Goal: Answer question/provide support: Share knowledge or assist other users

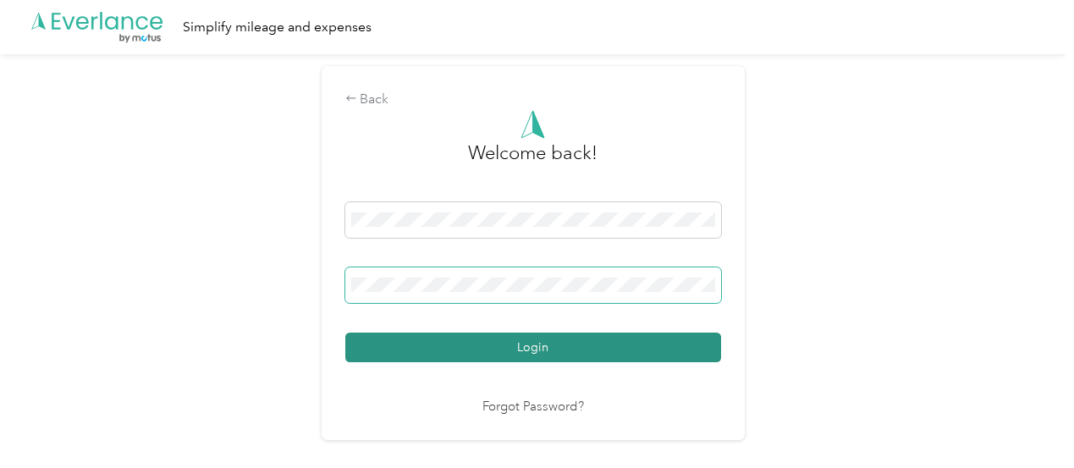
click at [523, 357] on button "Login" at bounding box center [533, 348] width 376 height 30
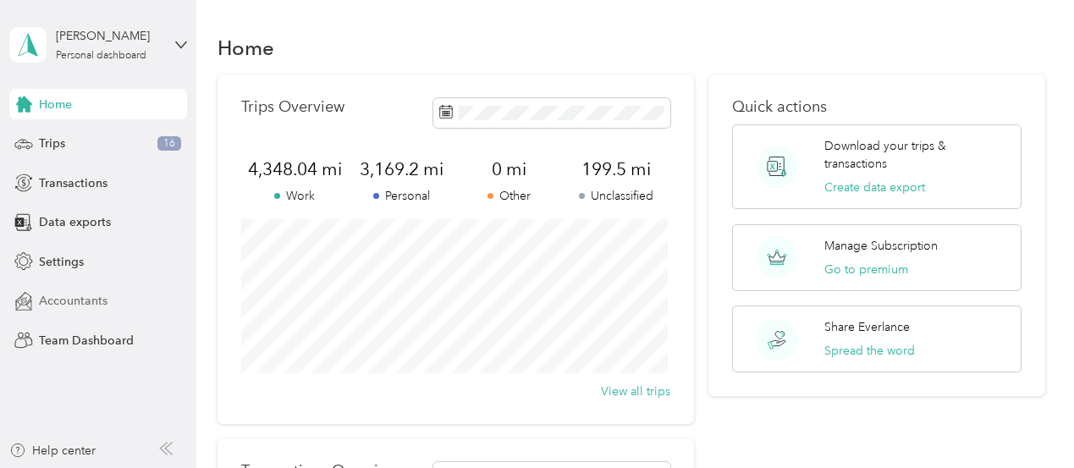
click at [71, 306] on span "Accountants" at bounding box center [73, 301] width 69 height 18
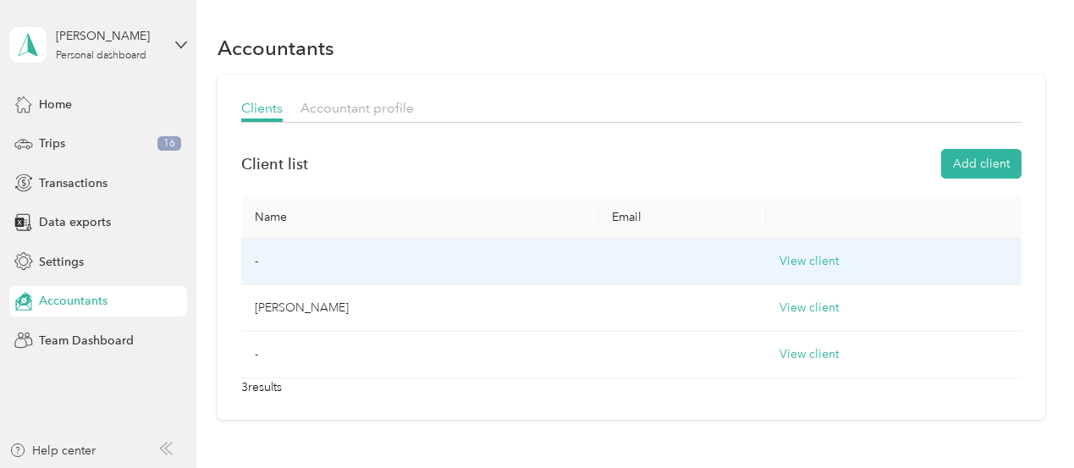
click at [328, 266] on td "-" at bounding box center [419, 262] width 357 height 47
click at [779, 264] on button "View client" at bounding box center [808, 261] width 59 height 19
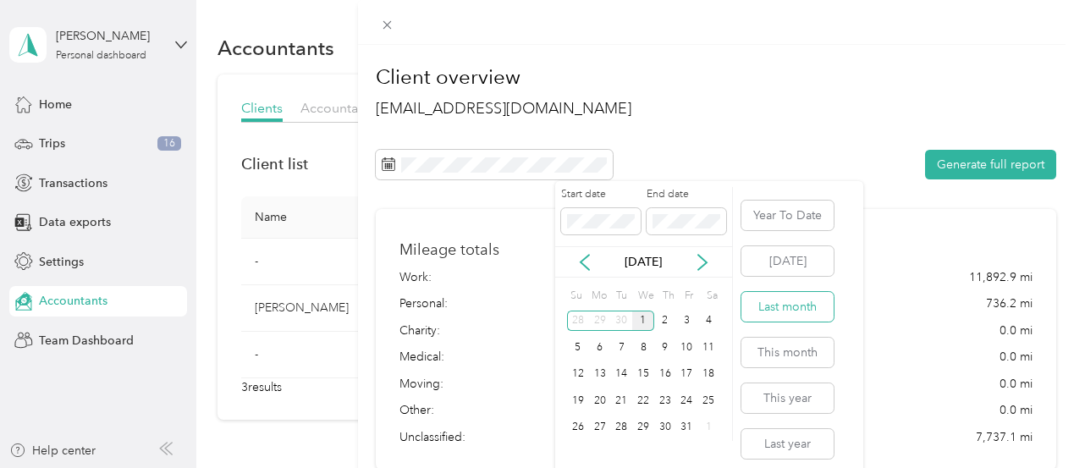
click at [761, 300] on button "Last month" at bounding box center [787, 307] width 92 height 30
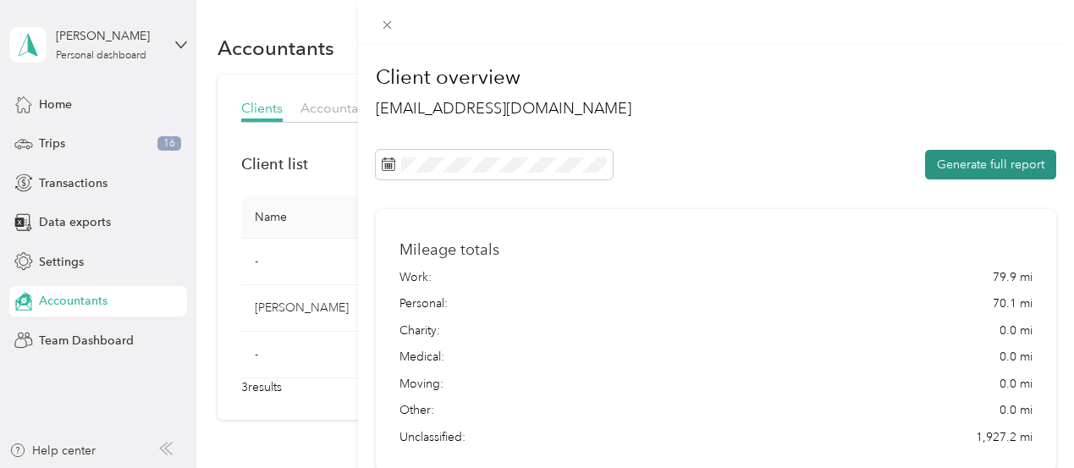
click at [950, 168] on button "Generate full report" at bounding box center [990, 165] width 131 height 30
